Goal: Answer question/provide support: Share knowledge or assist other users

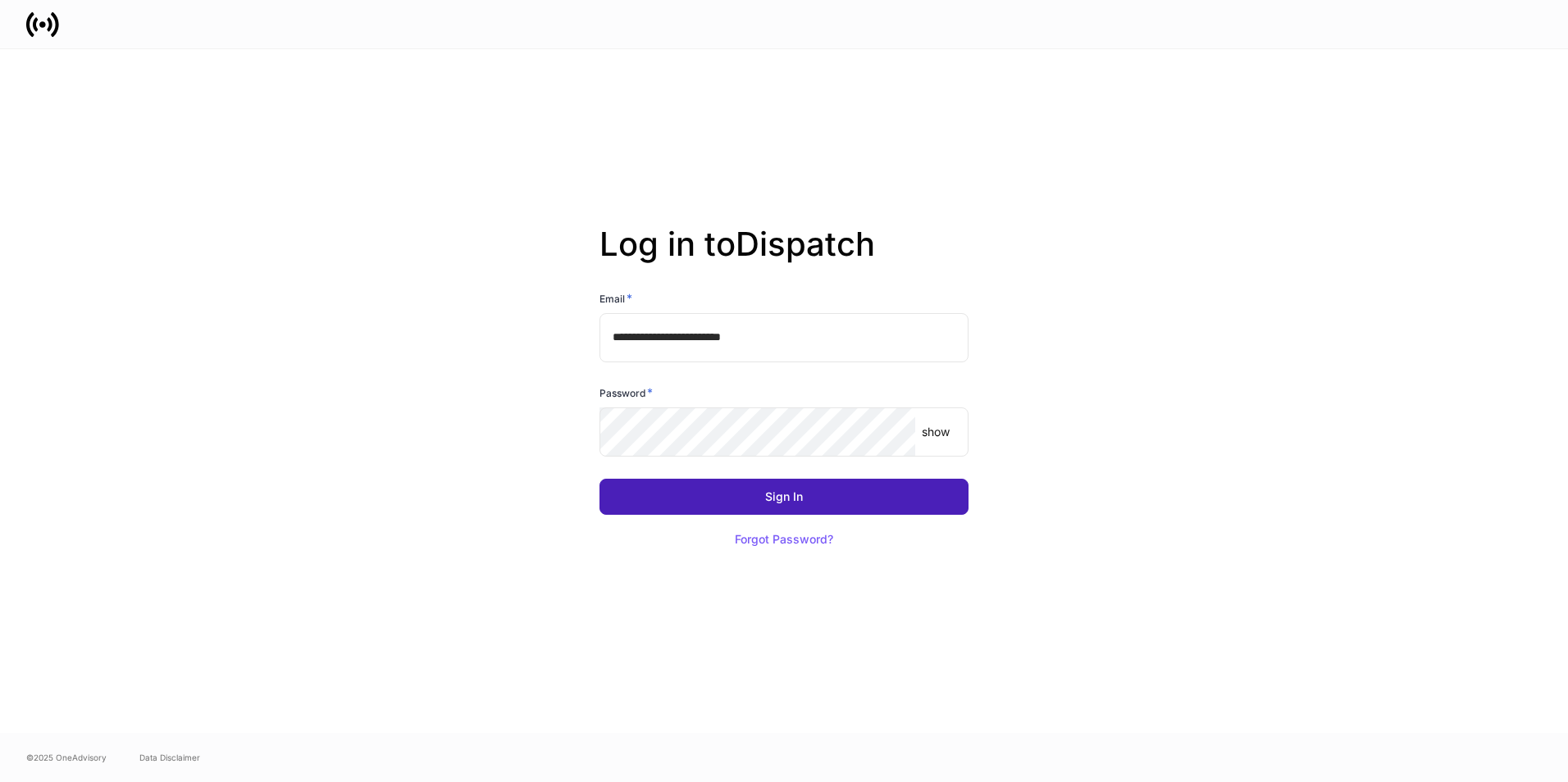
click at [771, 500] on div "Sign In" at bounding box center [783, 496] width 38 height 11
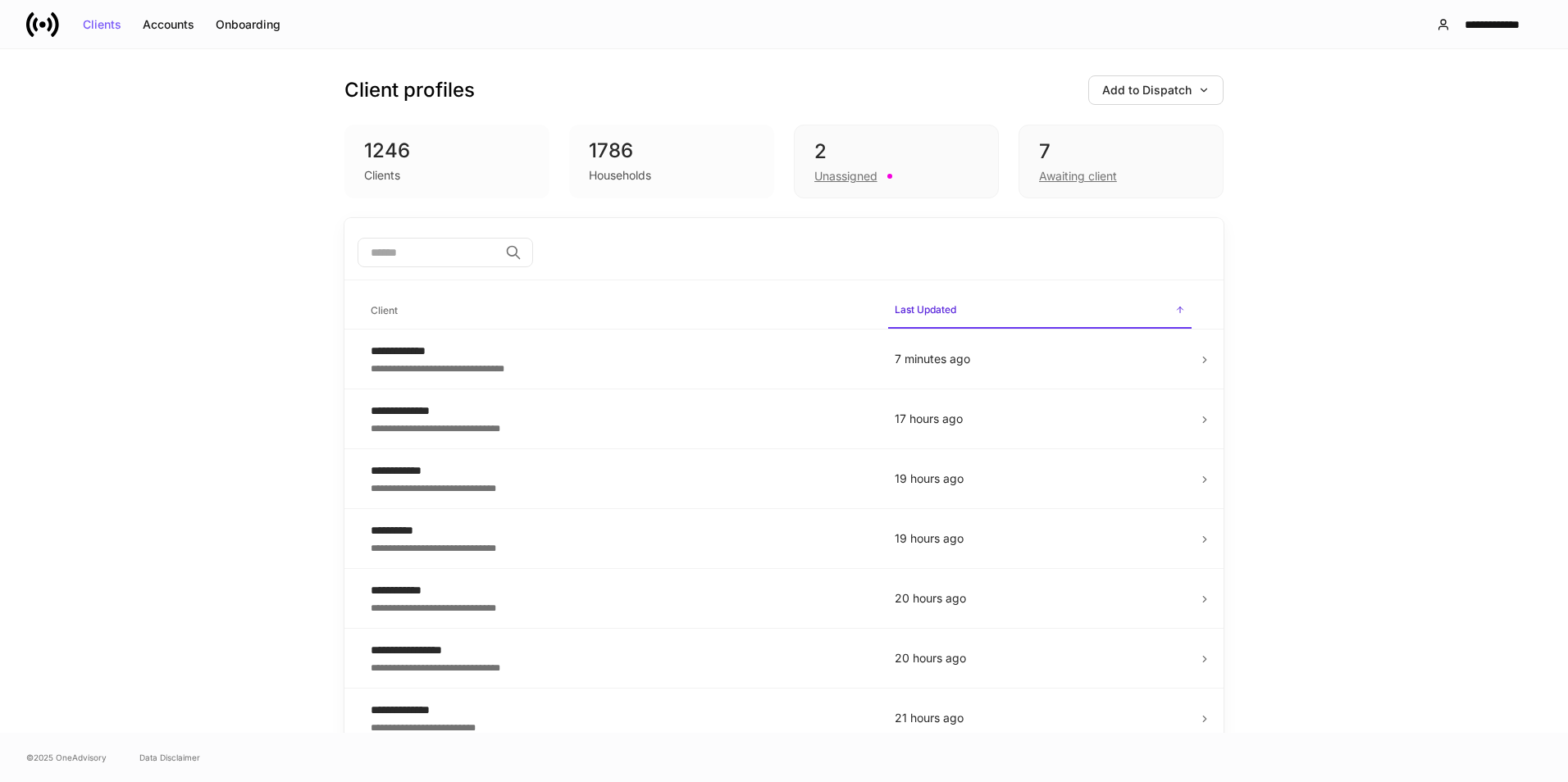
click at [1066, 154] on div "7" at bounding box center [1121, 151] width 164 height 26
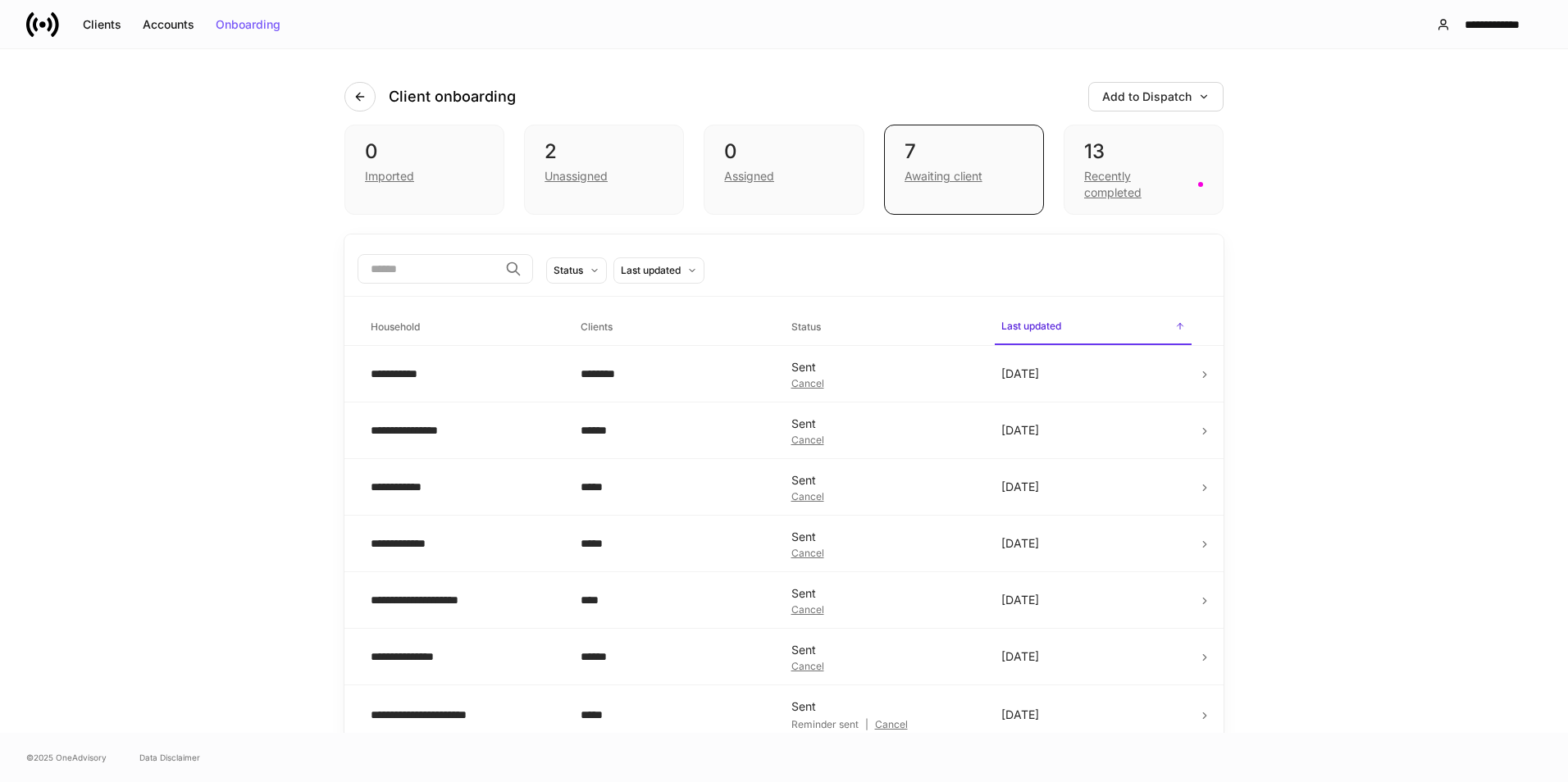
click at [1127, 152] on div "13" at bounding box center [1143, 151] width 119 height 26
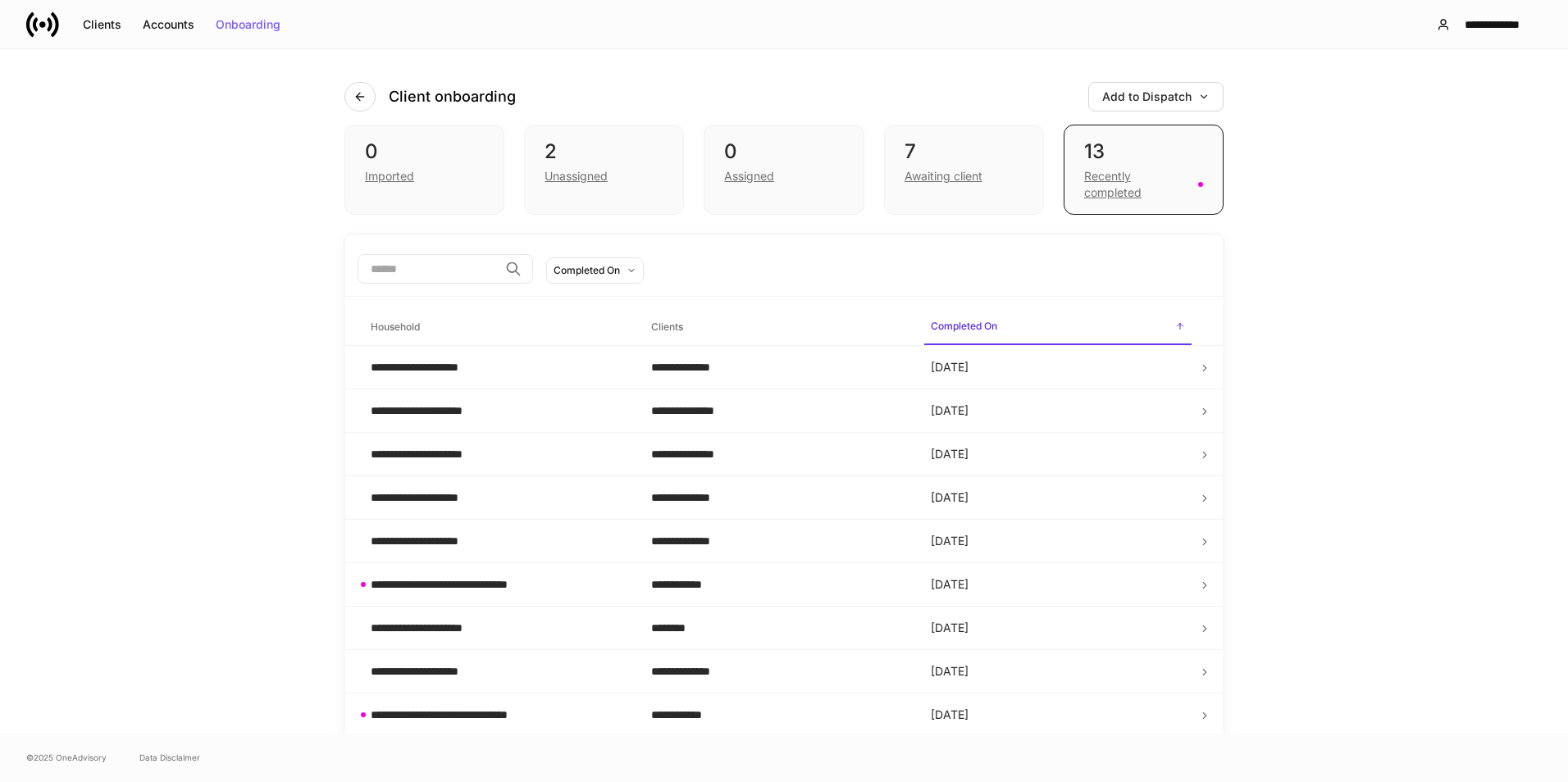
click at [994, 151] on div "7" at bounding box center [964, 151] width 119 height 26
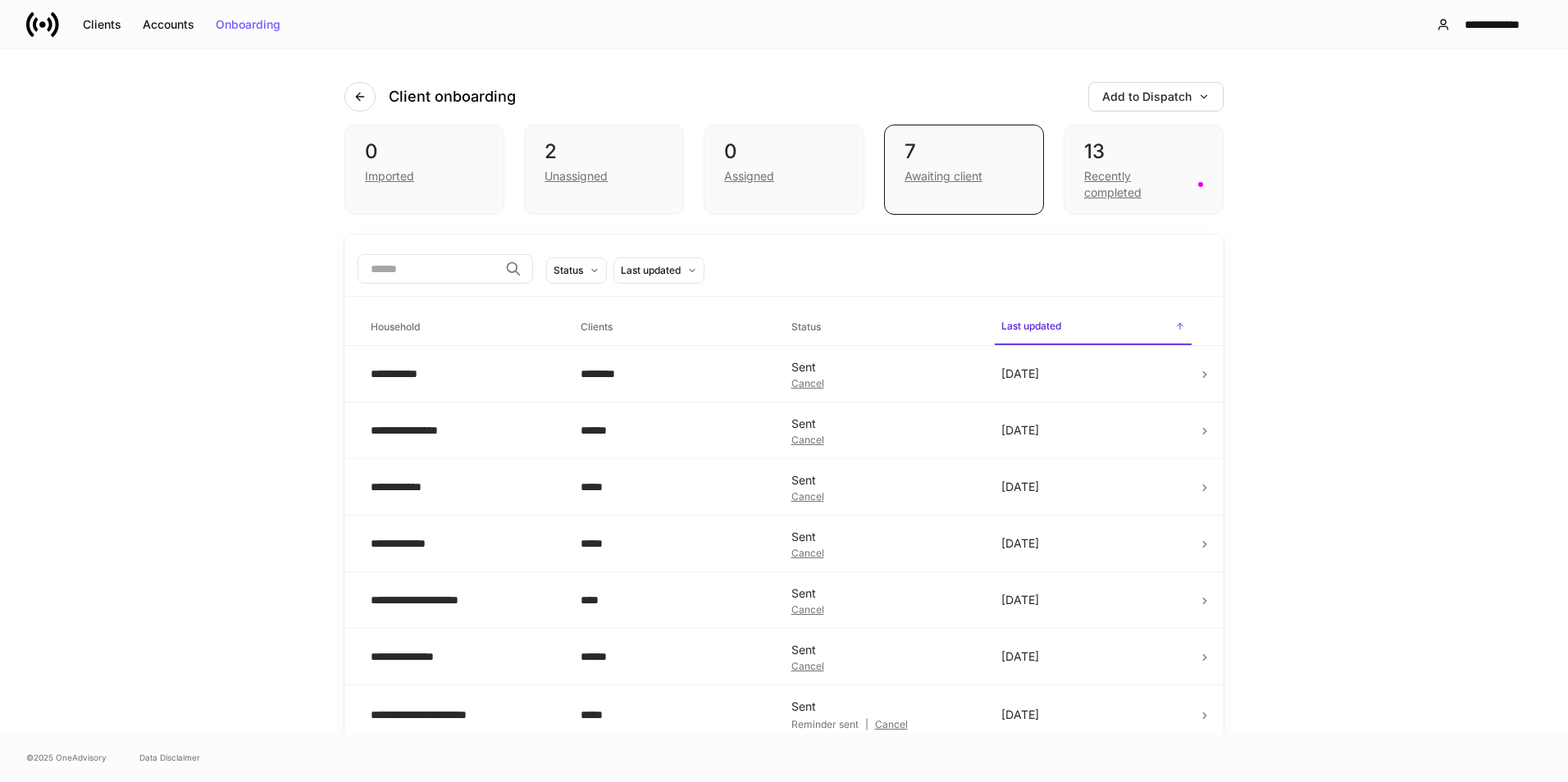
click at [517, 382] on div "**********" at bounding box center [462, 374] width 183 height 17
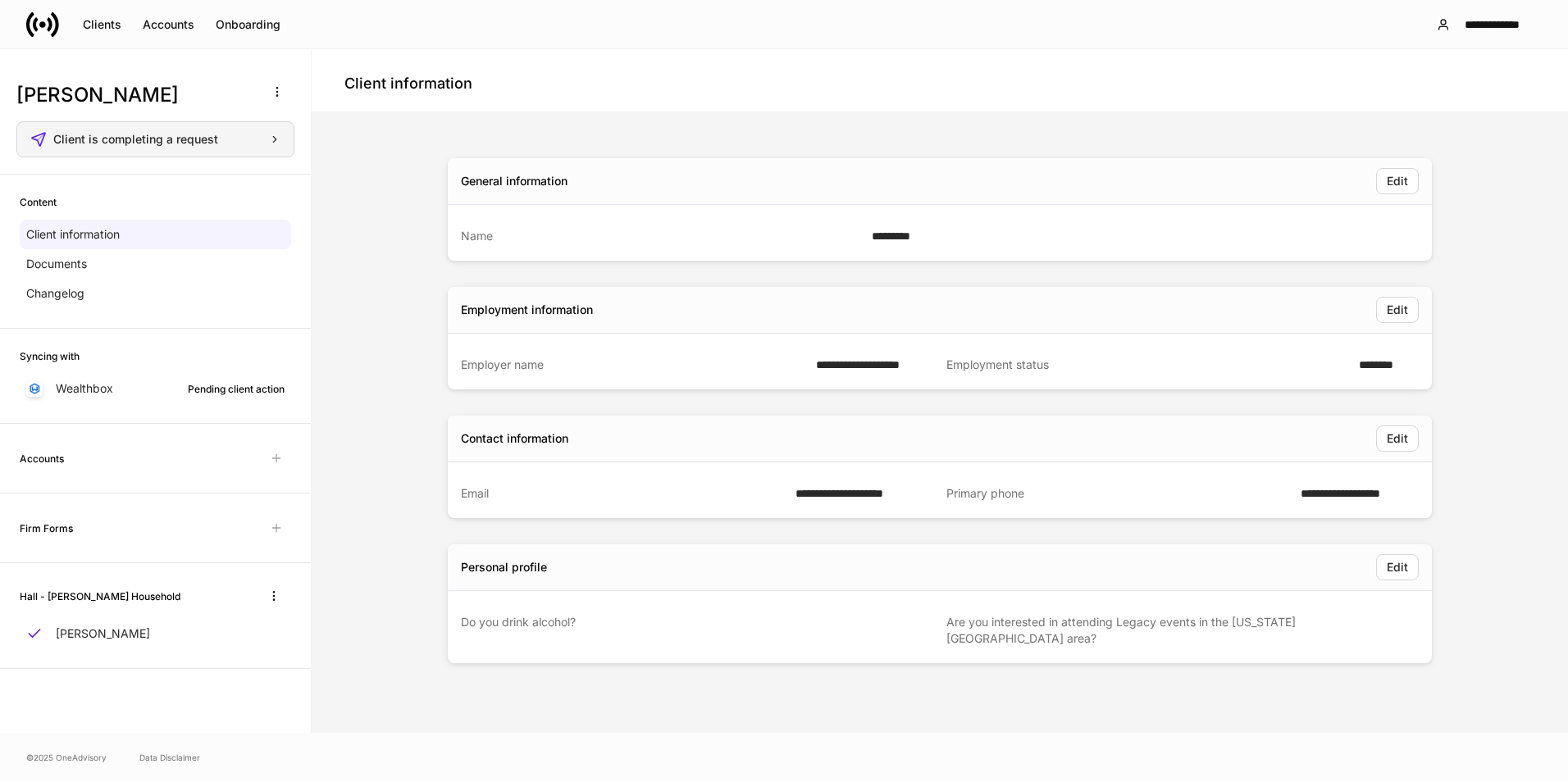
click at [269, 141] on div "Client is completing a request" at bounding box center [167, 139] width 228 height 11
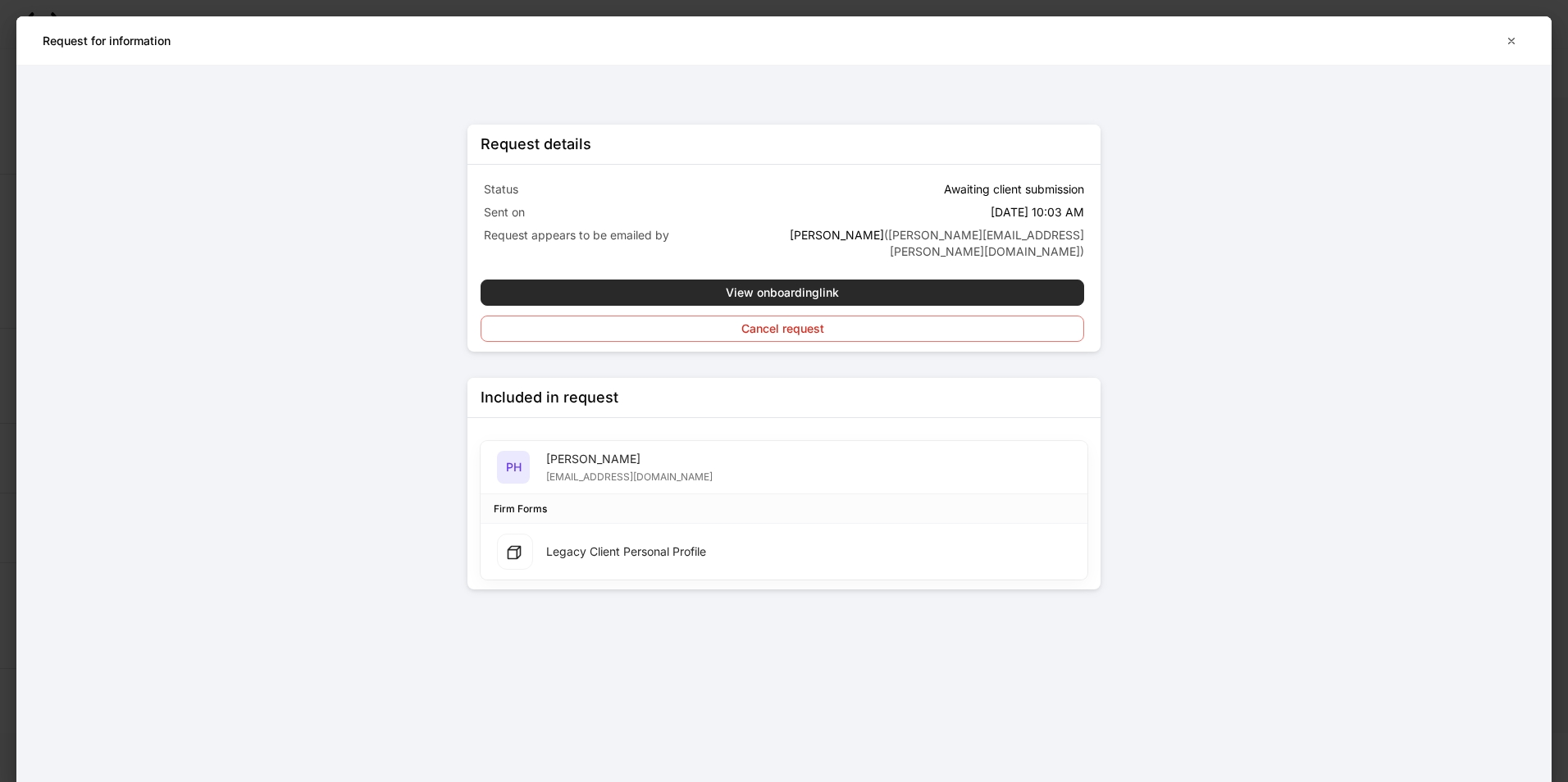
click at [801, 287] on div "View onboarding link" at bounding box center [782, 293] width 113 height 11
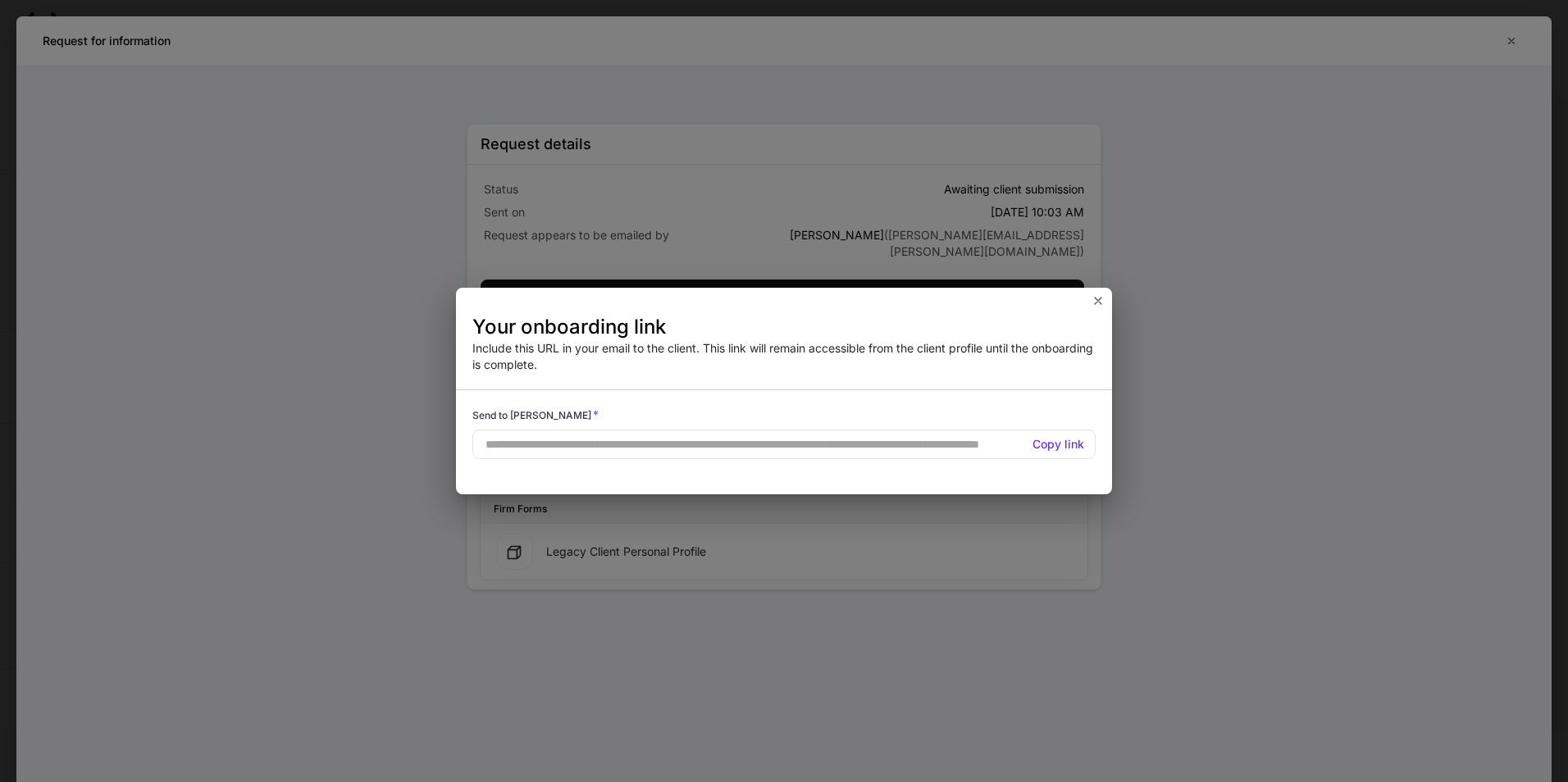
click at [1056, 443] on h5 "Copy link" at bounding box center [1059, 444] width 52 height 17
click at [1101, 308] on button "button" at bounding box center [1098, 300] width 28 height 26
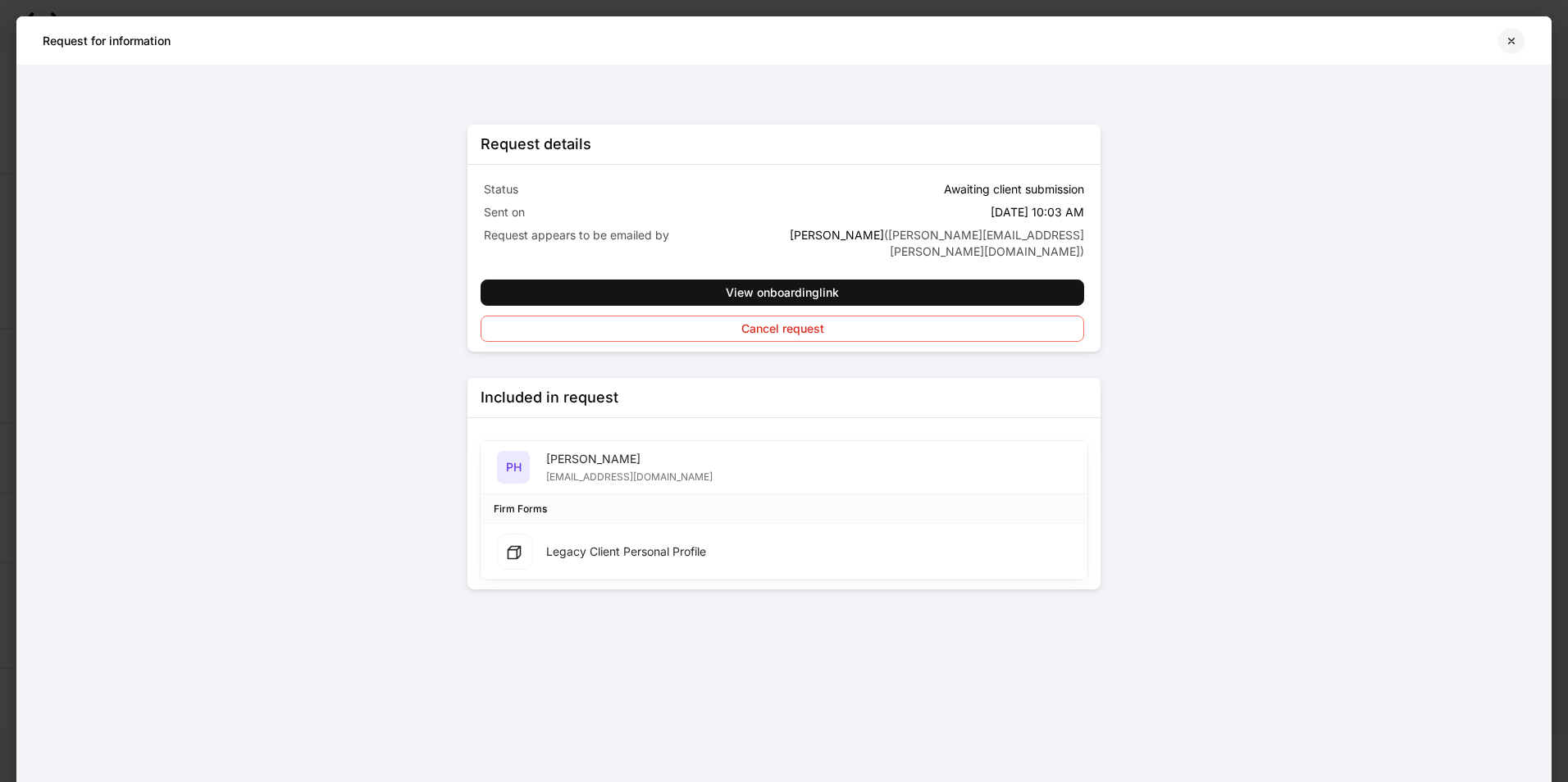
click at [1512, 42] on icon "button" at bounding box center [1511, 41] width 13 height 13
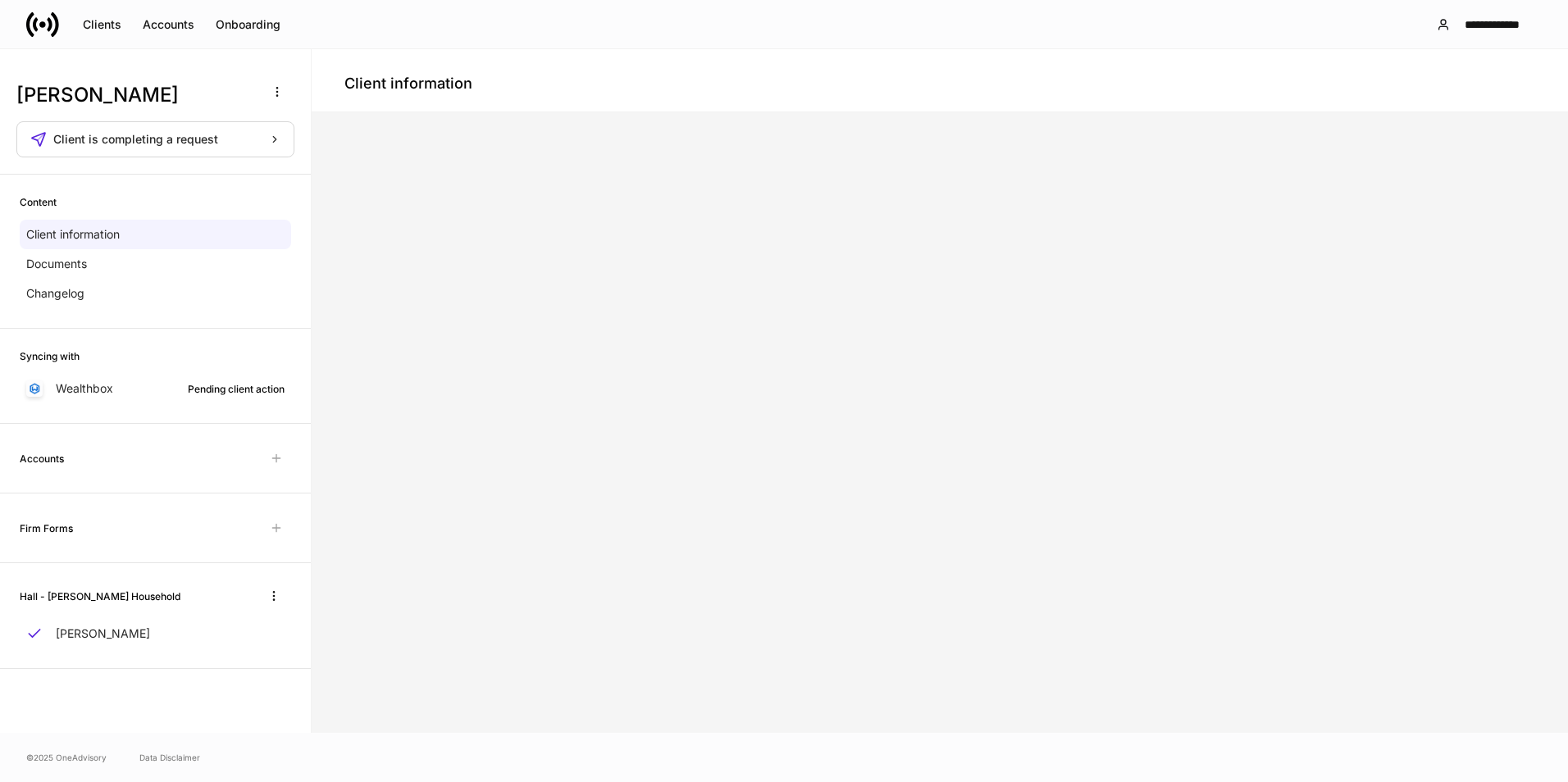
click at [59, 26] on link at bounding box center [49, 25] width 46 height 33
